Goal: Transaction & Acquisition: Purchase product/service

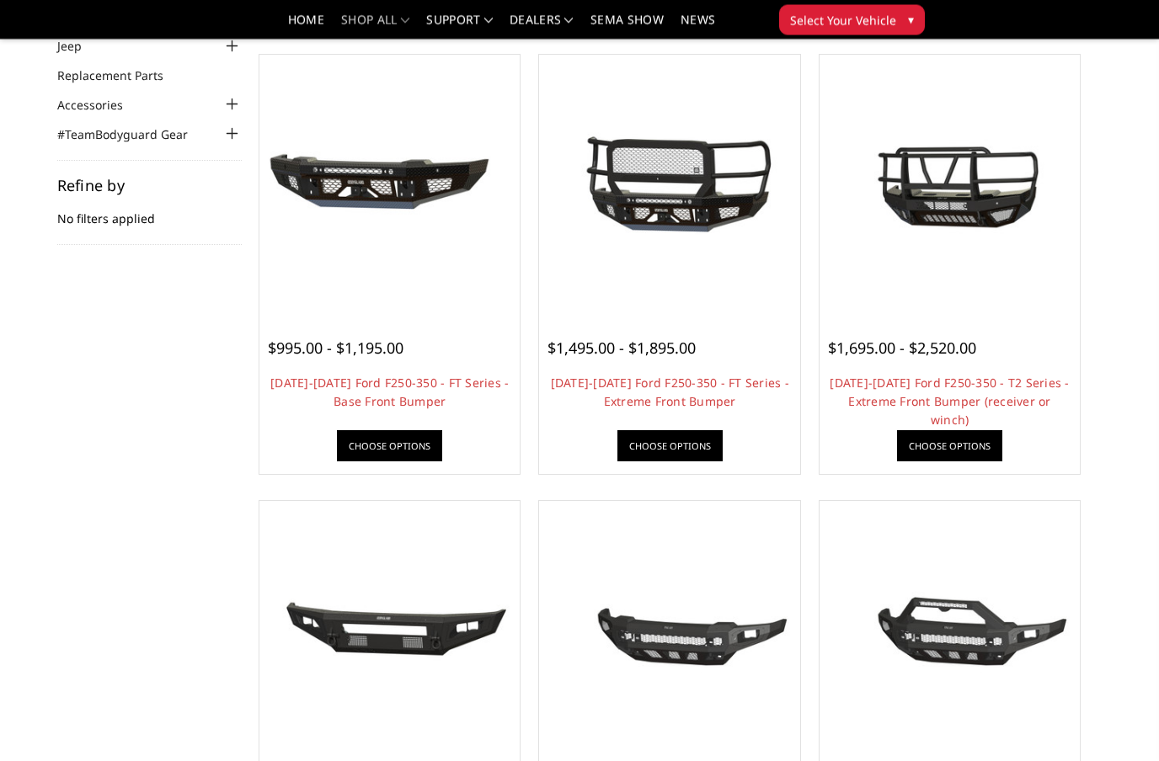
scroll to position [152, 0]
click at [994, 186] on img at bounding box center [950, 185] width 252 height 136
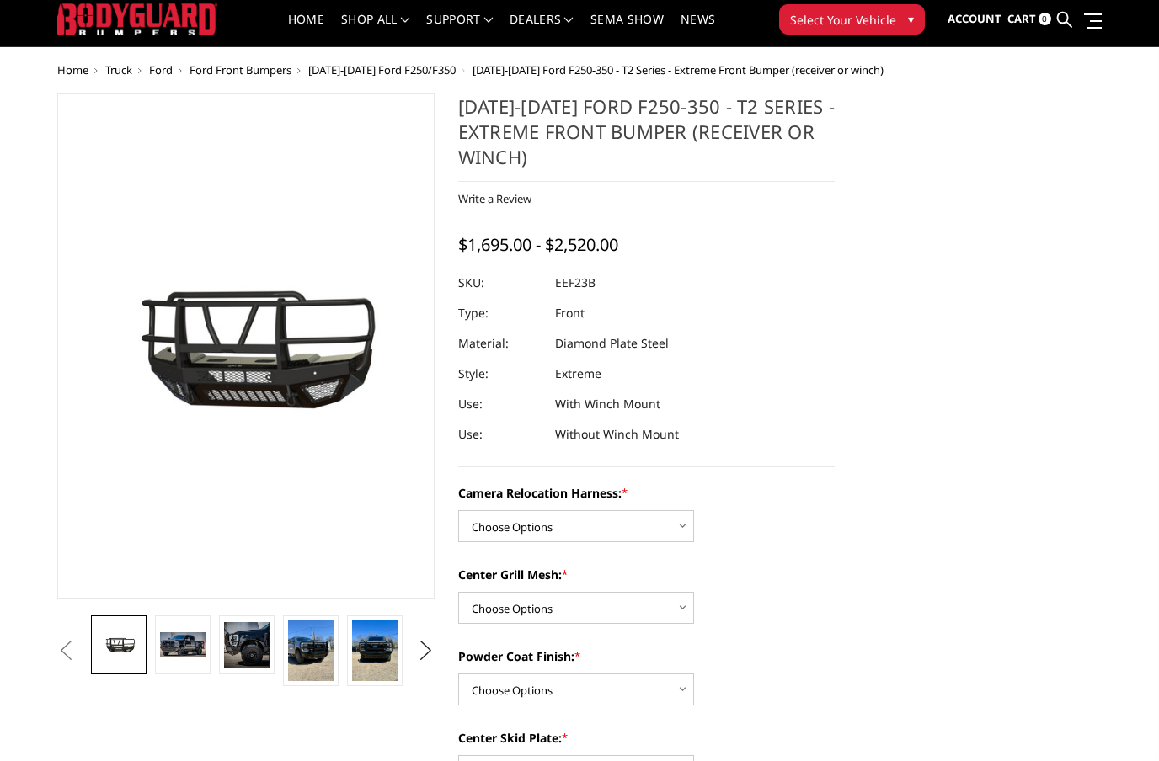
click at [182, 649] on img at bounding box center [182, 645] width 45 height 24
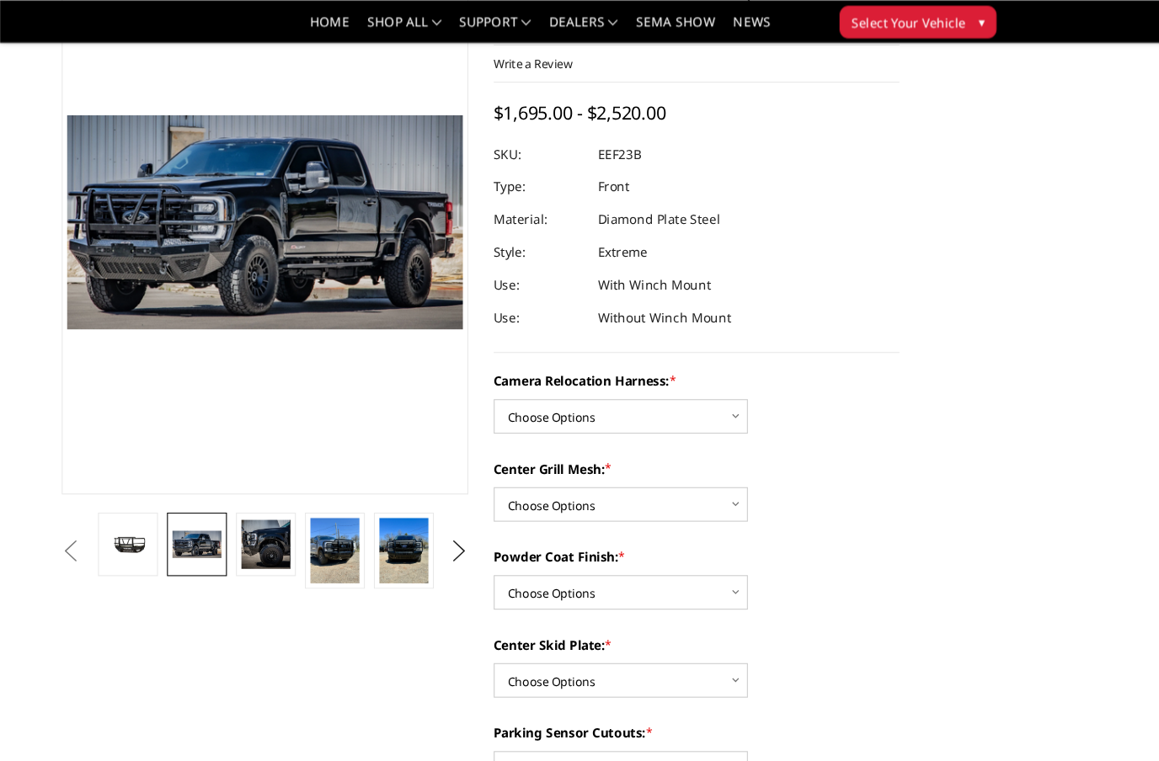
scroll to position [131, 0]
click at [246, 498] on img at bounding box center [246, 505] width 45 height 45
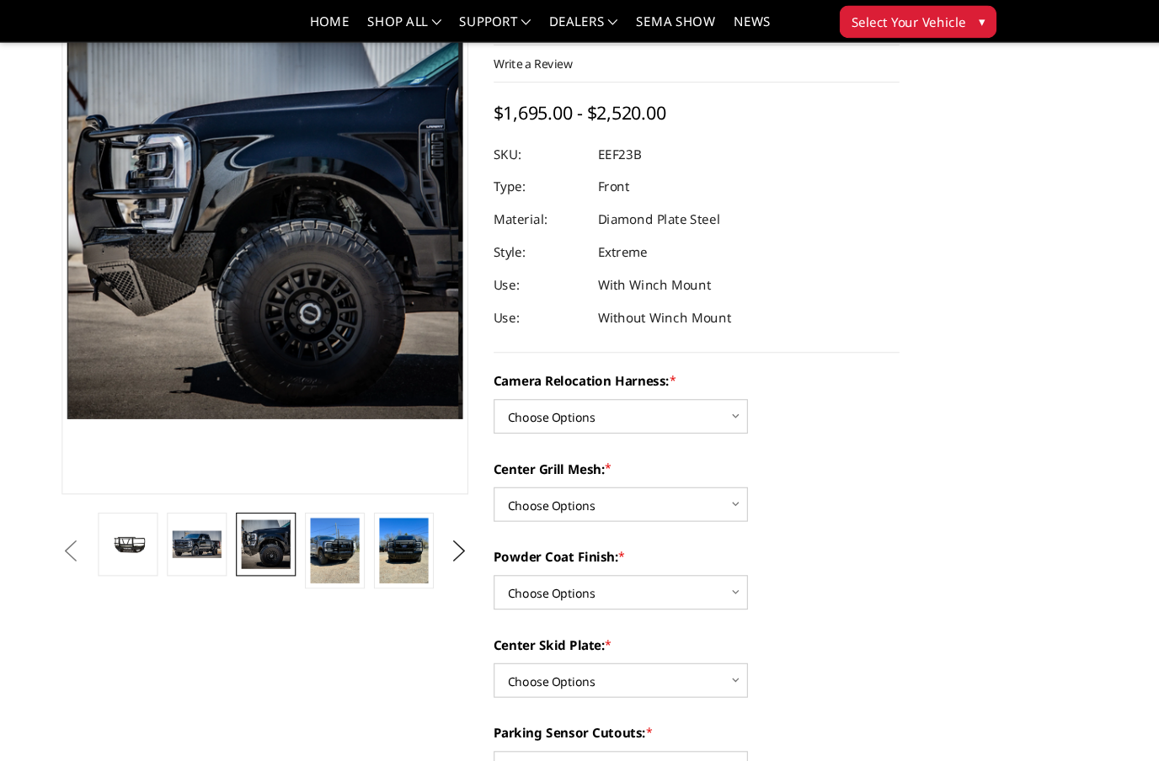
click at [181, 503] on img at bounding box center [182, 505] width 45 height 24
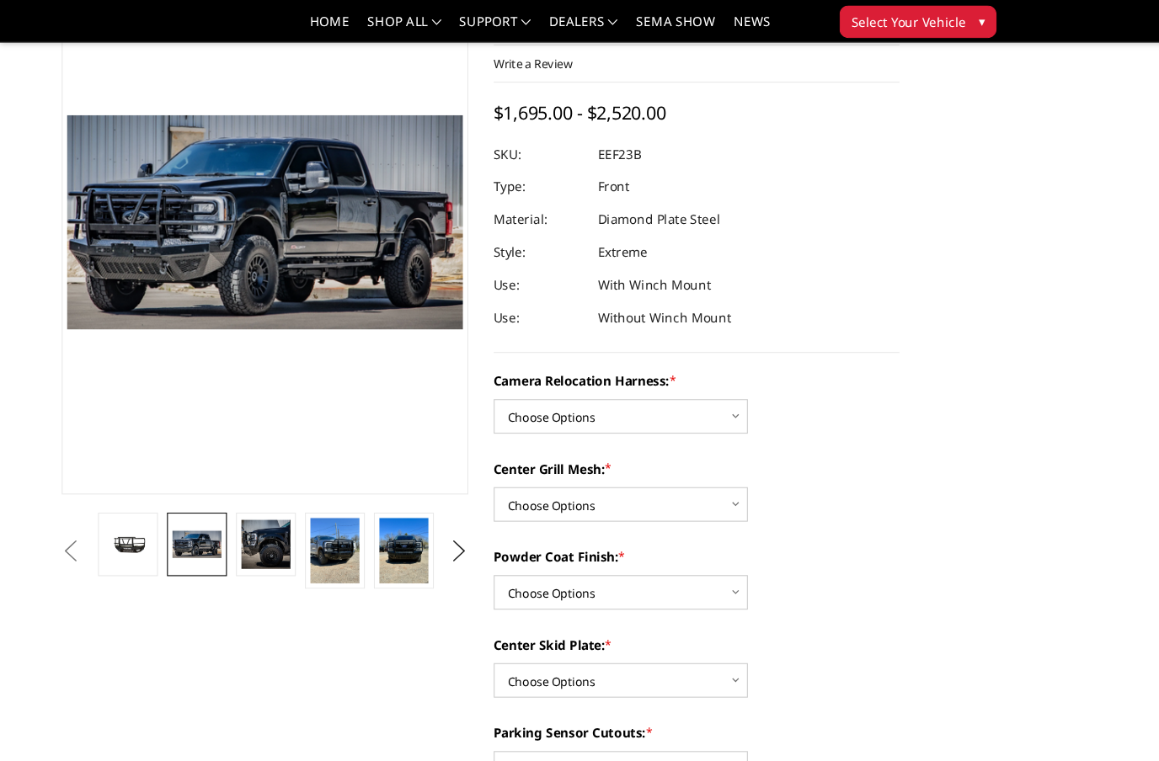
click at [303, 508] on img at bounding box center [310, 511] width 45 height 61
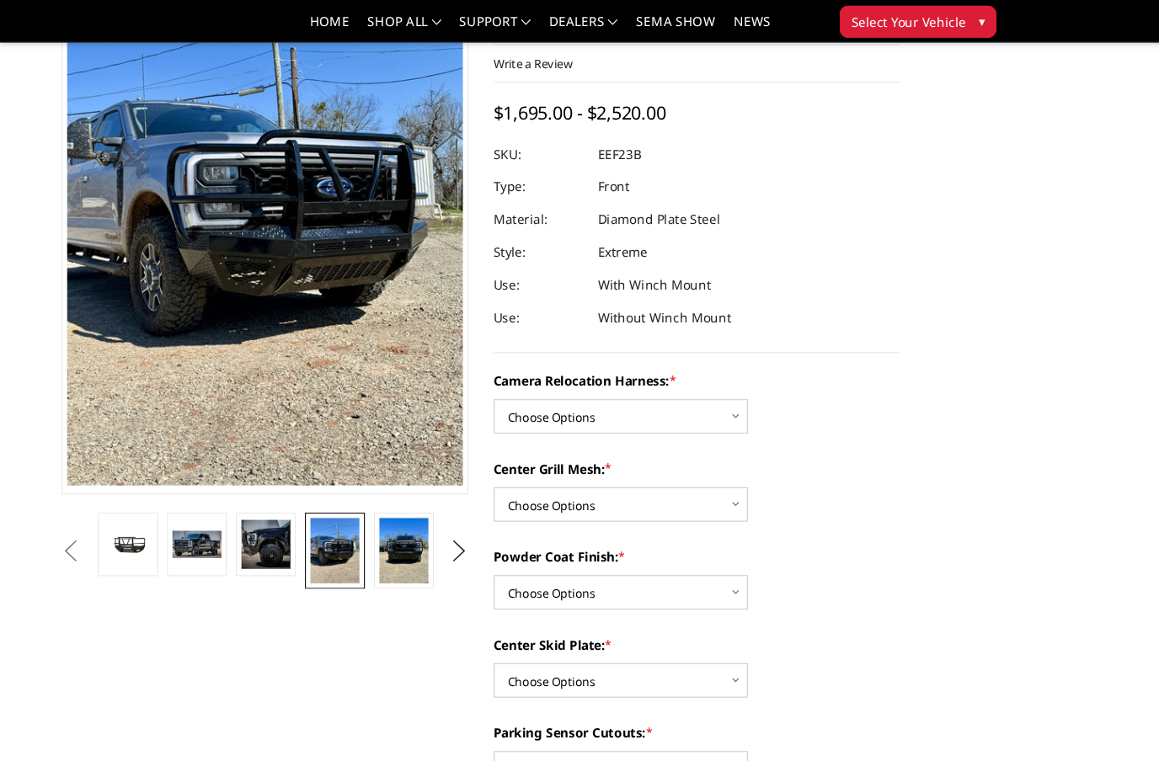
click at [184, 512] on img at bounding box center [182, 505] width 45 height 24
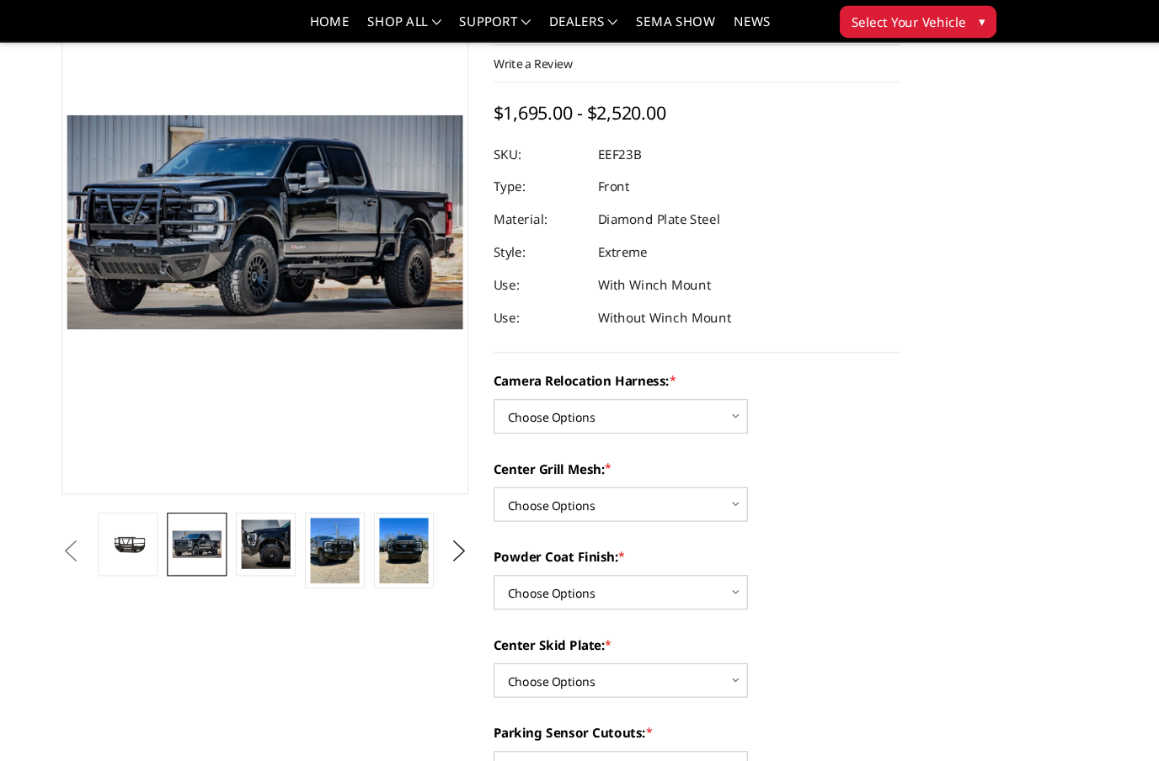
click at [374, 512] on img at bounding box center [374, 511] width 45 height 61
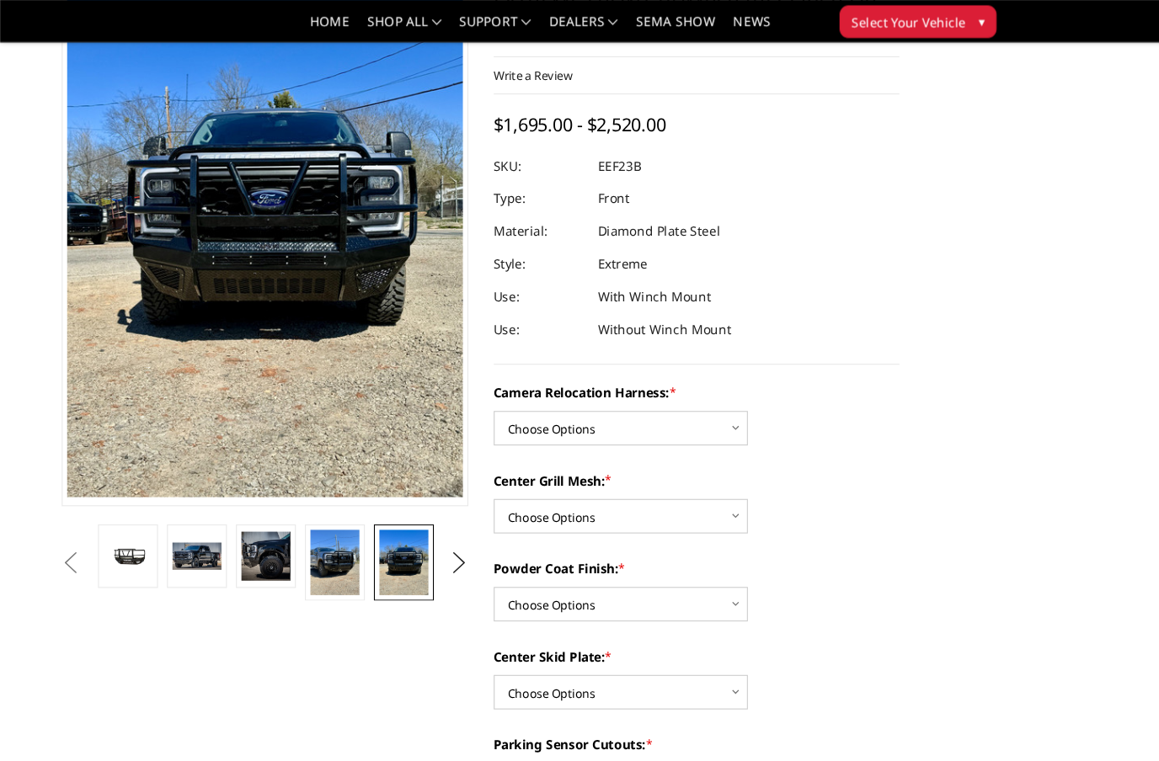
scroll to position [0, 0]
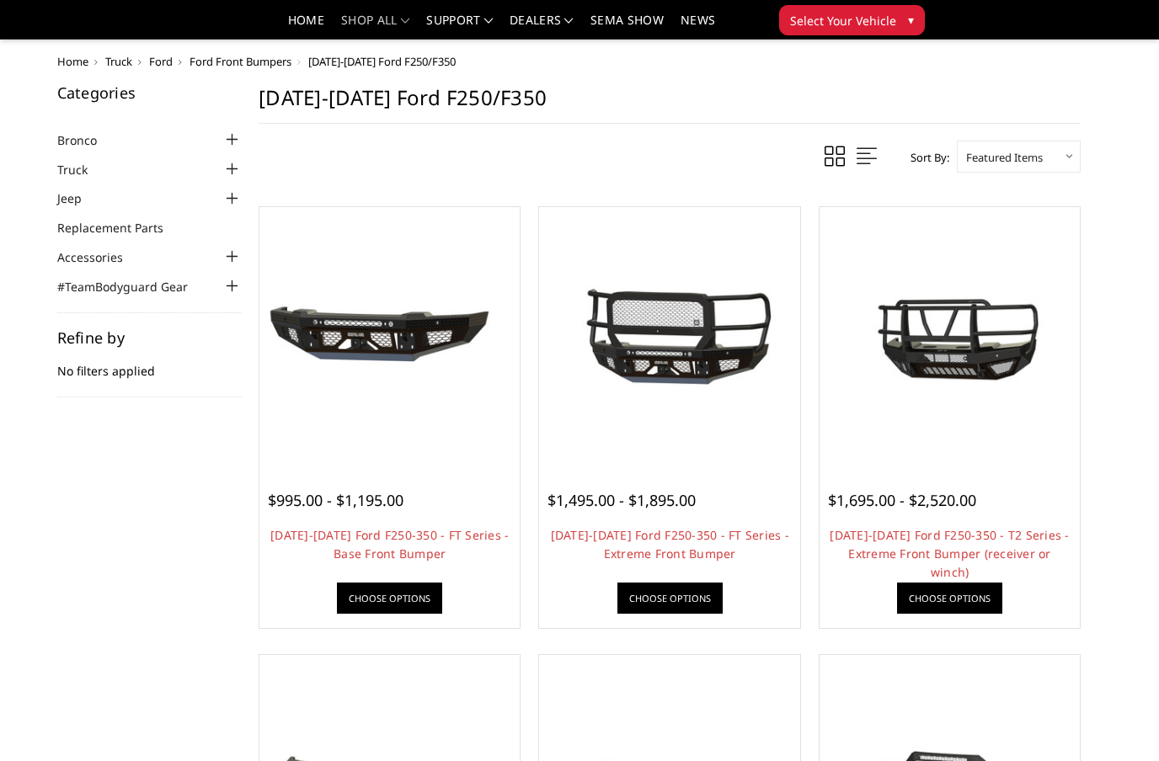
scroll to position [152, 0]
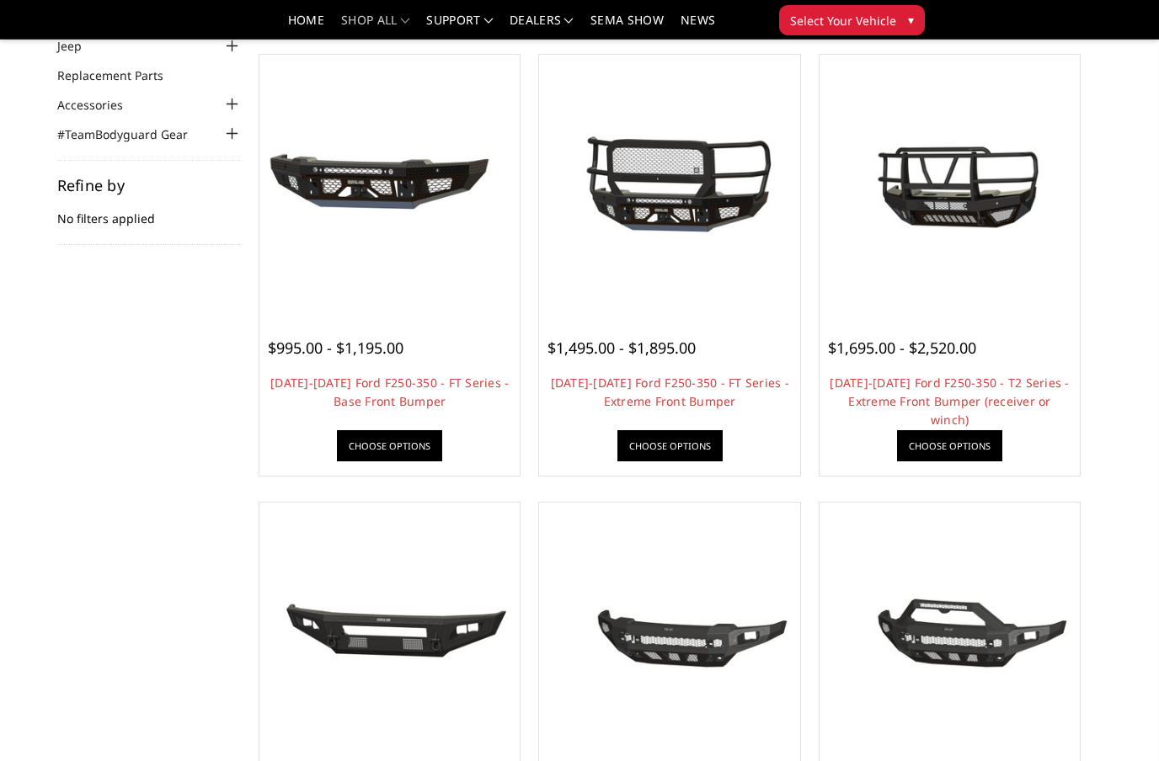
click at [367, 200] on img at bounding box center [390, 185] width 252 height 118
